Goal: Task Accomplishment & Management: Use online tool/utility

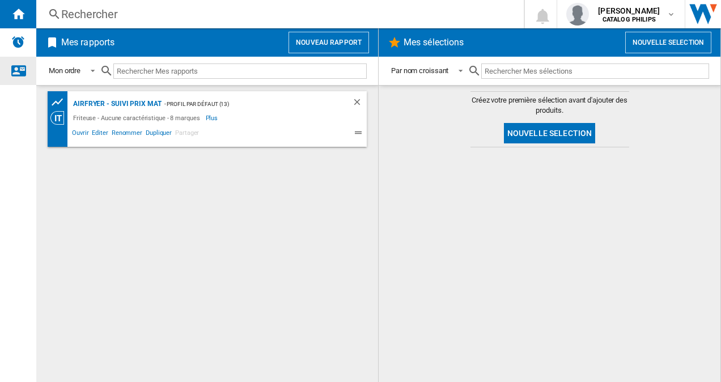
click at [19, 79] on div "Nous contacter" at bounding box center [18, 71] width 36 height 28
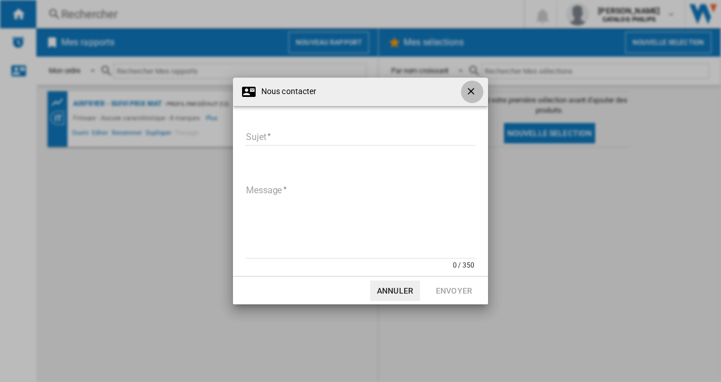
click at [478, 93] on ng-md-icon "getI18NText('BUTTONS.CLOSE_DIALOG')" at bounding box center [472, 93] width 14 height 14
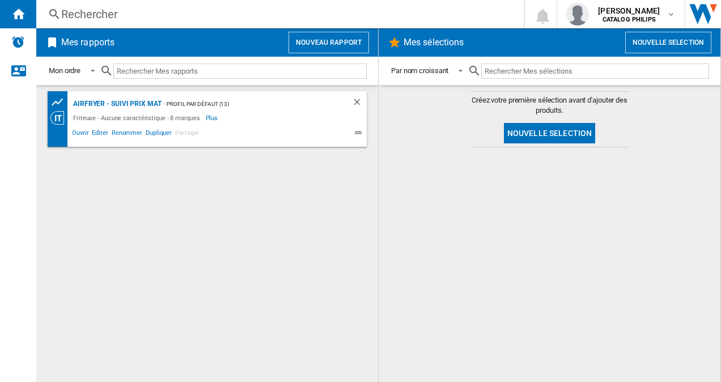
click at [114, 45] on h2 "Mes rapports" at bounding box center [88, 43] width 58 height 22
click at [198, 74] on input "text" at bounding box center [239, 70] width 253 height 15
click at [96, 70] on span at bounding box center [90, 70] width 14 height 10
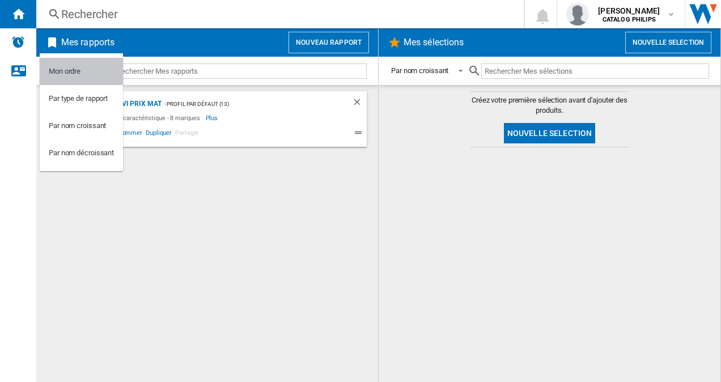
click at [96, 70] on md-option "Mon ordre" at bounding box center [81, 71] width 83 height 27
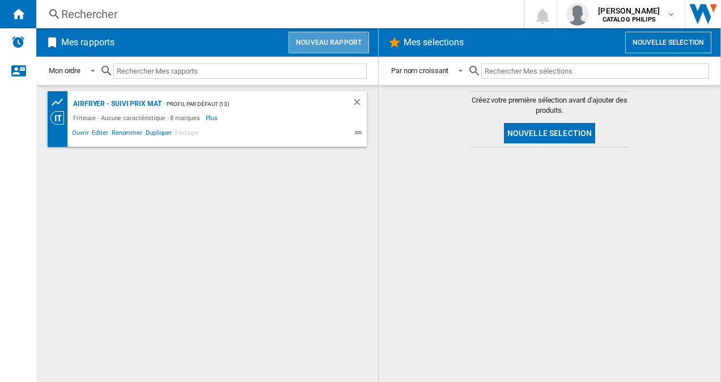
click at [320, 45] on button "Nouveau rapport" at bounding box center [329, 43] width 80 height 22
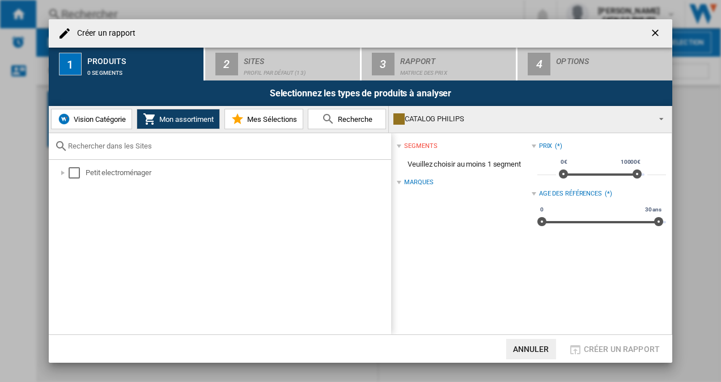
click at [101, 117] on span "Vision Catégorie" at bounding box center [98, 119] width 55 height 9
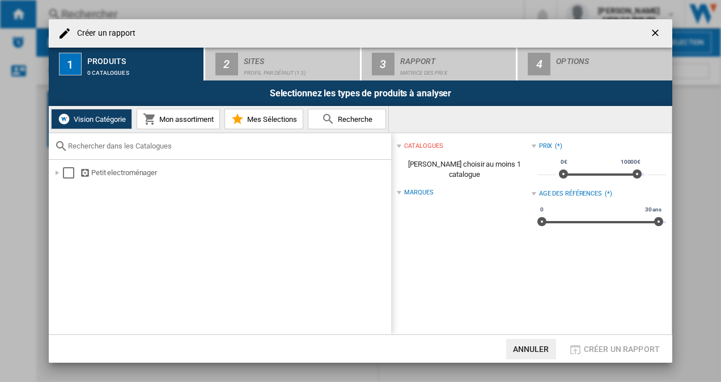
click at [159, 123] on span "Mon assortiment" at bounding box center [184, 119] width 57 height 9
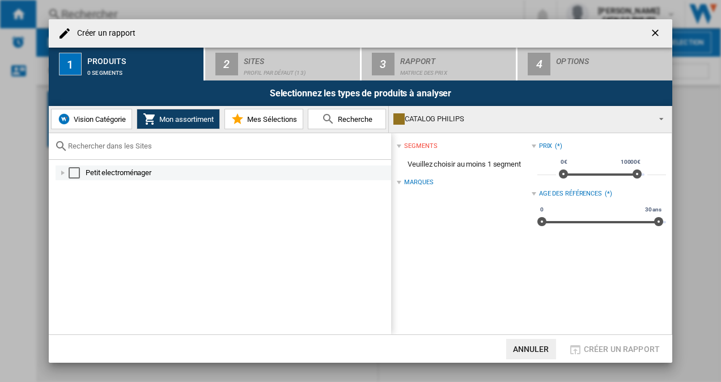
click at [62, 173] on div at bounding box center [62, 172] width 11 height 11
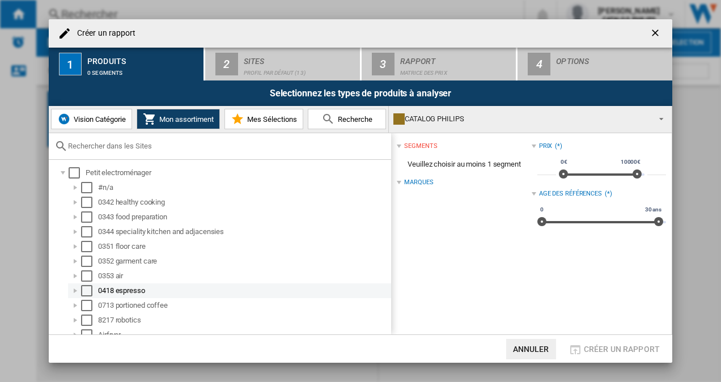
click at [75, 289] on div at bounding box center [75, 290] width 11 height 11
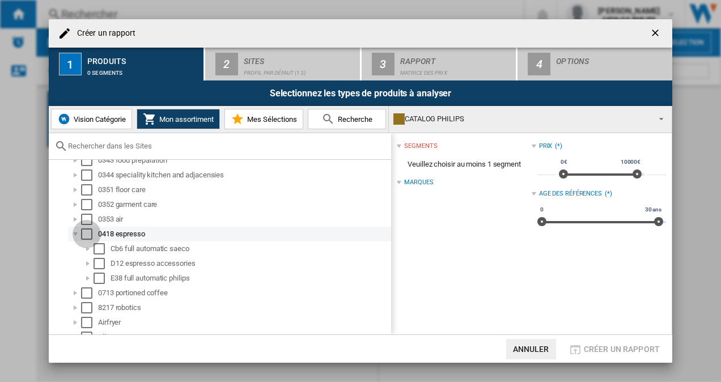
click at [87, 235] on div "Select" at bounding box center [86, 233] width 11 height 11
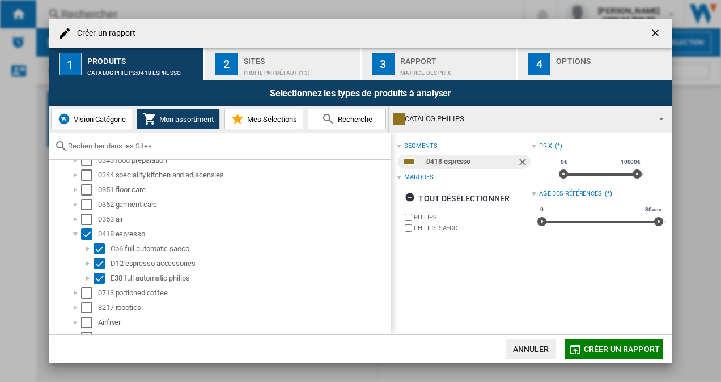
click at [268, 118] on span "Mes Sélections" at bounding box center [270, 119] width 53 height 9
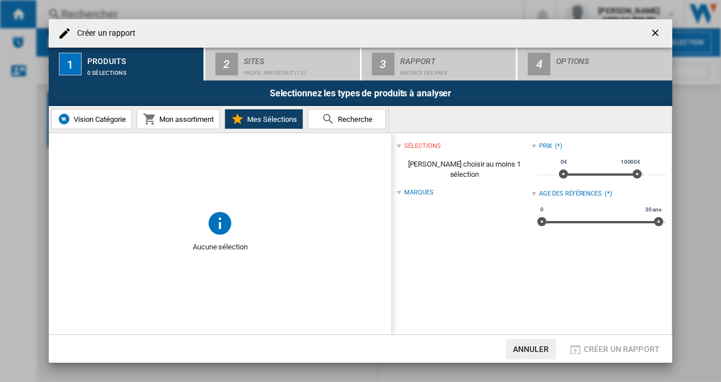
click at [343, 121] on span "Recherche" at bounding box center [353, 119] width 37 height 9
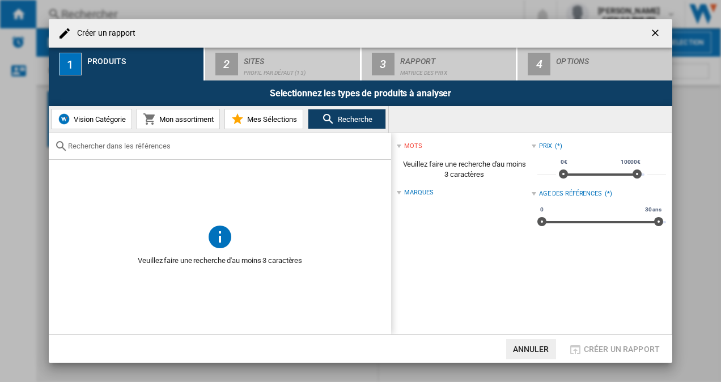
click at [156, 113] on button "Mon assortiment" at bounding box center [178, 119] width 83 height 20
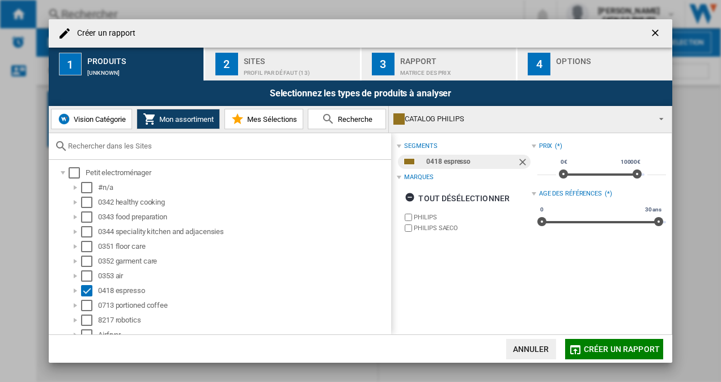
click at [623, 346] on span "Créer un rapport" at bounding box center [622, 349] width 76 height 9
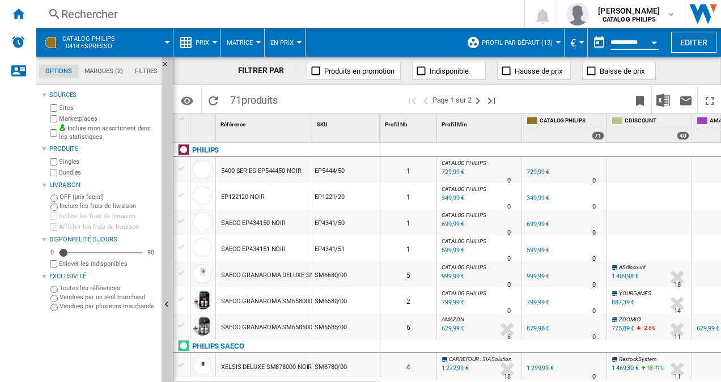
click at [100, 79] on md-tabs-canvas "Options Marques (2) Filtres Options Marques (2) Filtres" at bounding box center [104, 71] width 136 height 28
click at [102, 73] on md-tab-item "Marques (2)" at bounding box center [103, 72] width 50 height 14
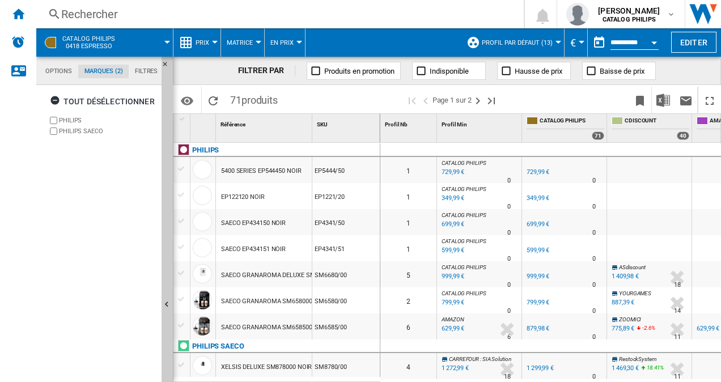
click at [131, 72] on md-tab-item "Filtres" at bounding box center [146, 72] width 35 height 14
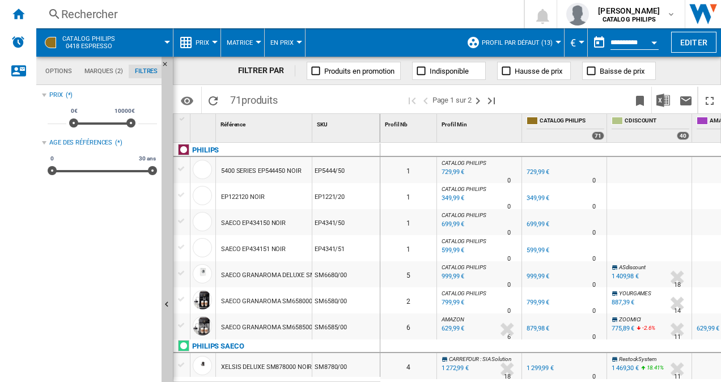
scroll to position [73, 0]
click at [104, 71] on md-tab-item "Marques (2)" at bounding box center [103, 72] width 50 height 14
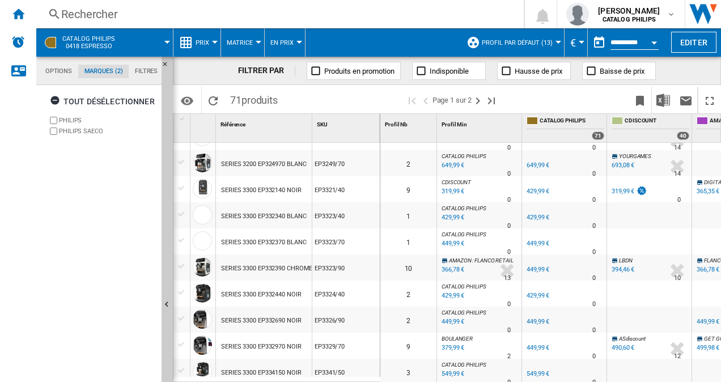
scroll to position [1111, 0]
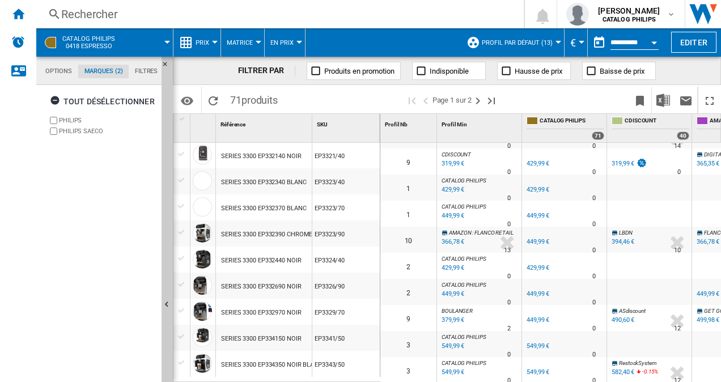
click at [80, 39] on span "CATALOG PHILIPS 0418 espresso" at bounding box center [88, 42] width 53 height 15
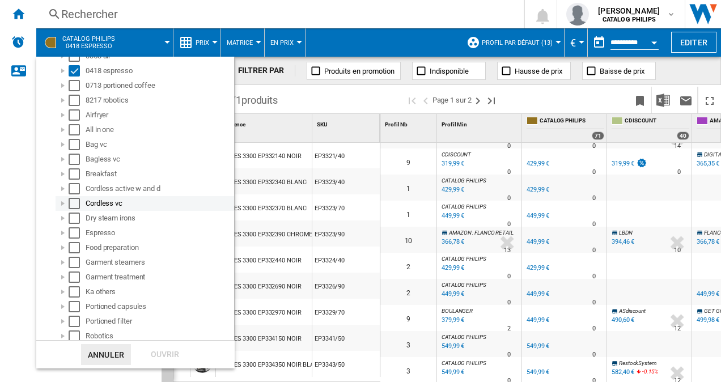
scroll to position [188, 0]
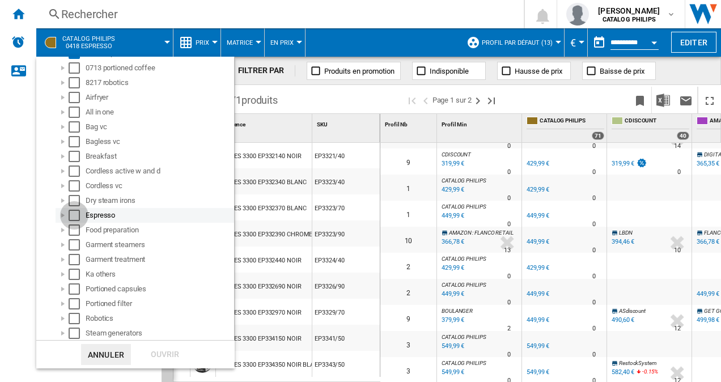
click at [77, 214] on div "Select" at bounding box center [74, 215] width 11 height 11
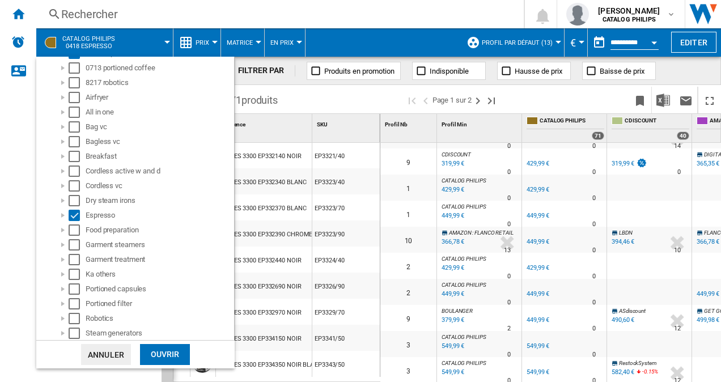
click at [171, 353] on div "Ouvrir" at bounding box center [165, 354] width 50 height 21
